Goal: Find specific page/section: Find specific page/section

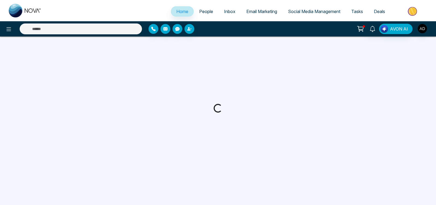
select select "*"
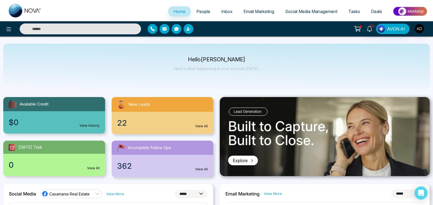
click at [201, 11] on span "People" at bounding box center [203, 11] width 14 height 5
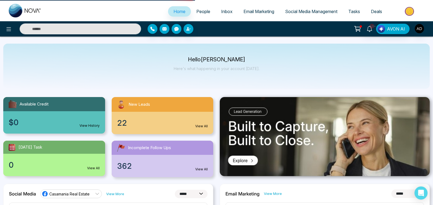
click at [198, 10] on span "People" at bounding box center [203, 11] width 14 height 5
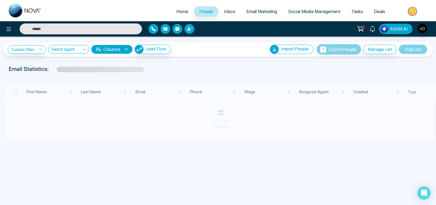
click at [105, 28] on input "text" at bounding box center [81, 28] width 122 height 11
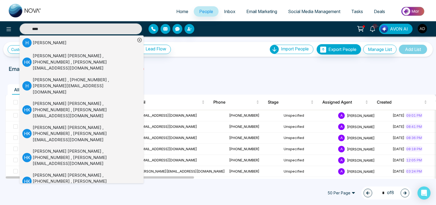
scroll to position [133, 0]
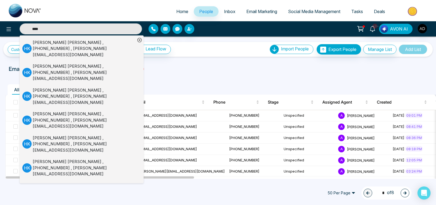
type input "****"
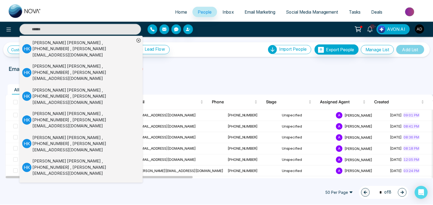
scroll to position [0, 0]
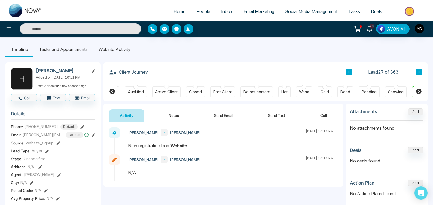
scroll to position [0, 105]
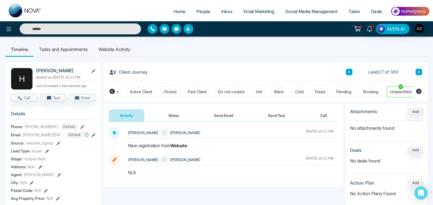
click at [124, 51] on li "Website Activity" at bounding box center [114, 49] width 43 height 15
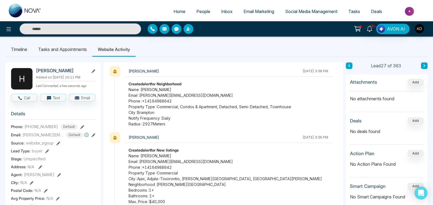
scroll to position [4, 0]
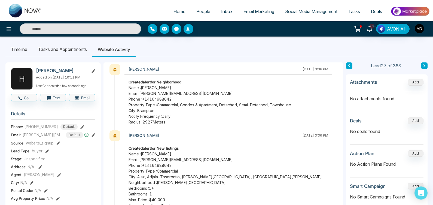
click at [280, 54] on ul "Timeline Tasks and Appointments Website Activity" at bounding box center [216, 49] width 422 height 15
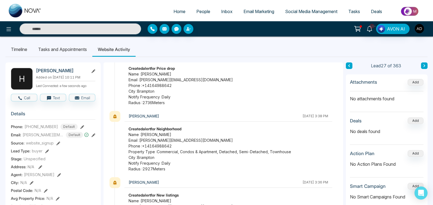
scroll to position [19, 0]
